Goal: Check status

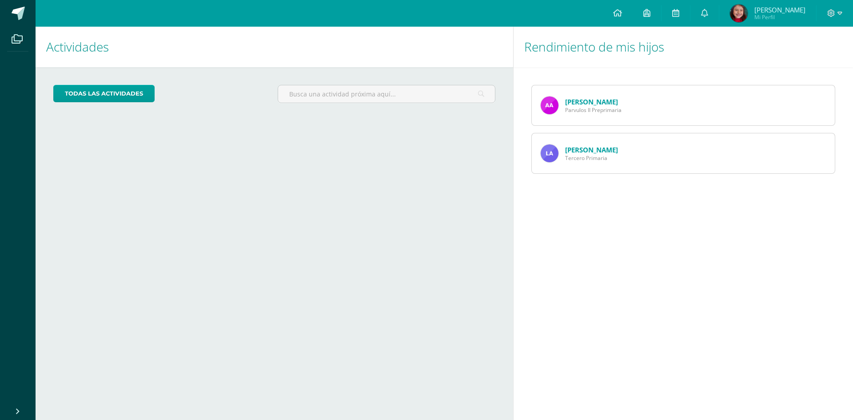
click at [581, 147] on link "[PERSON_NAME]" at bounding box center [591, 149] width 53 height 9
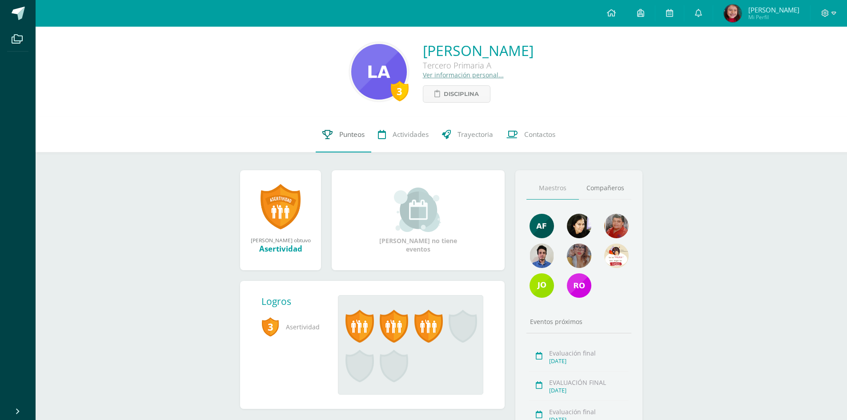
click at [353, 137] on span "Punteos" at bounding box center [351, 134] width 25 height 9
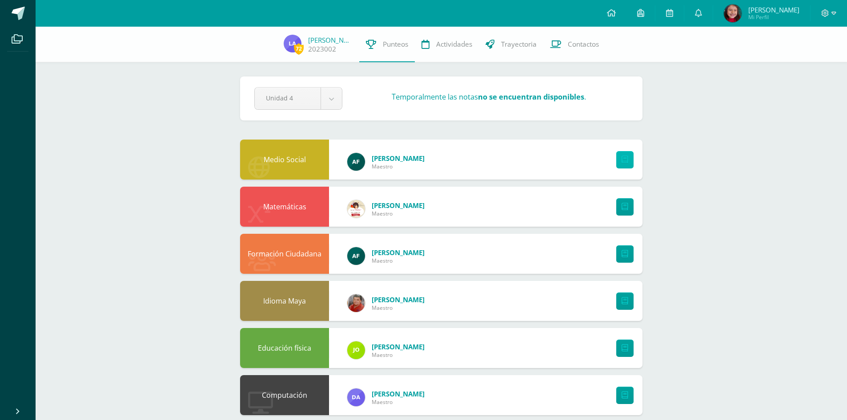
click at [624, 160] on icon at bounding box center [624, 160] width 7 height 8
